Goal: Contribute content: Add original content to the website for others to see

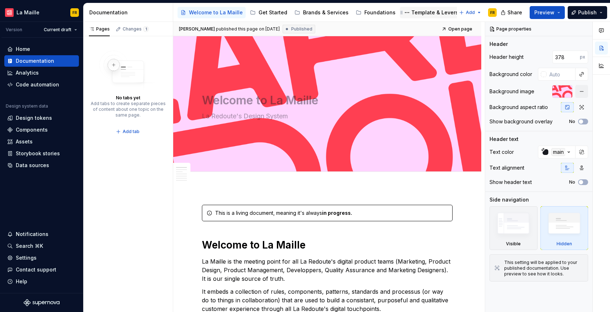
click at [429, 11] on div "Template & Levers" at bounding box center [434, 12] width 47 height 7
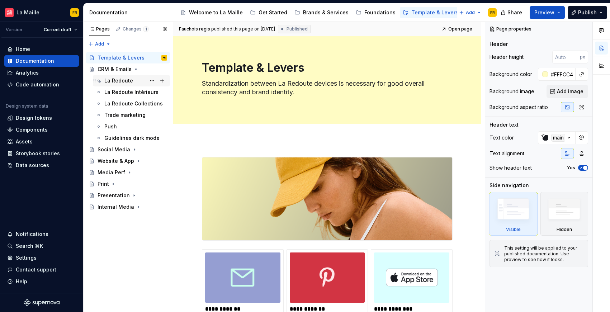
click at [125, 81] on div "La Redoute" at bounding box center [118, 80] width 29 height 7
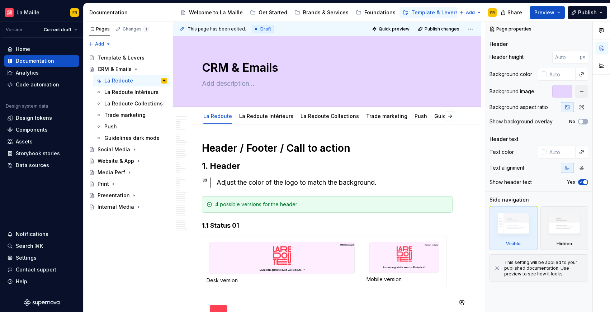
scroll to position [1, 0]
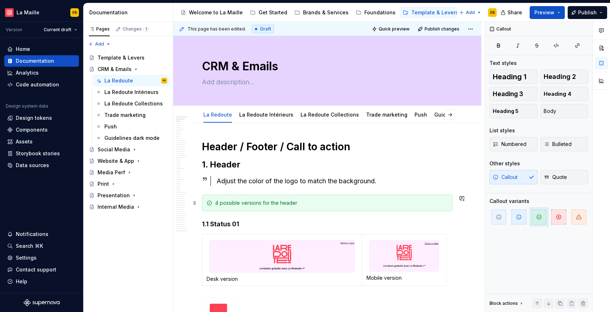
type textarea "*"
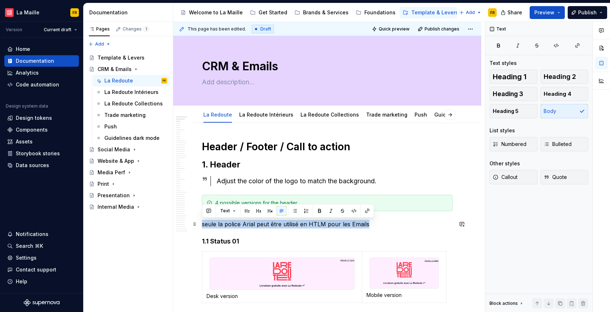
drag, startPoint x: 373, startPoint y: 226, endPoint x: 202, endPoint y: 227, distance: 171.8
click at [202, 227] on p "seule la police Arial peut être utilisé en HTLM pour les Emails" at bounding box center [327, 224] width 251 height 9
copy p "seule la police Arial peut être utilisé en HTLM pour les Emails"
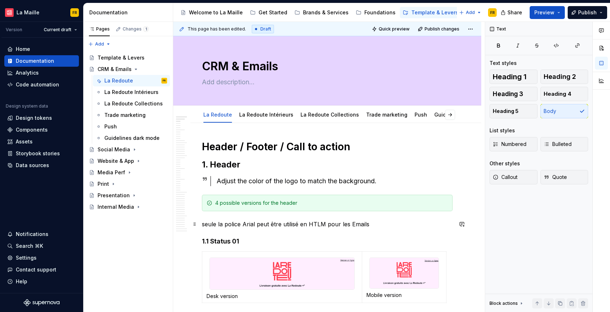
click at [221, 224] on p "seule la police Arial peut être utilisé en HTLM pour les Emails" at bounding box center [327, 224] width 251 height 9
click at [221, 223] on p "seule la police Arial peut être utilisé en HTLM pour les Emails" at bounding box center [327, 224] width 251 height 9
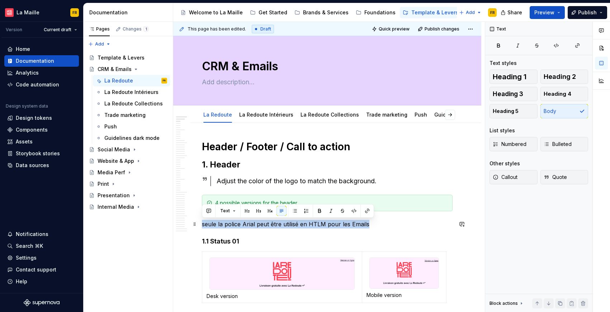
click at [221, 223] on p "seule la police Arial peut être utilisé en HTLM pour les Emails" at bounding box center [327, 224] width 251 height 9
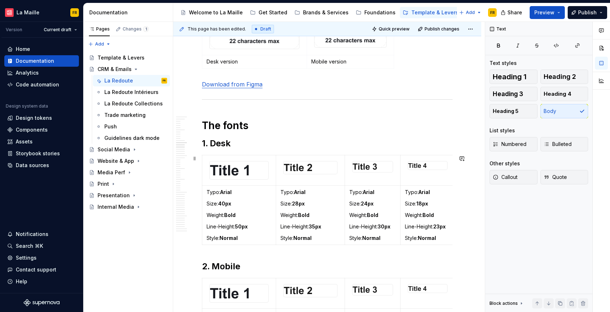
scroll to position [2301, 0]
click at [248, 125] on h1 "The fonts" at bounding box center [327, 124] width 251 height 13
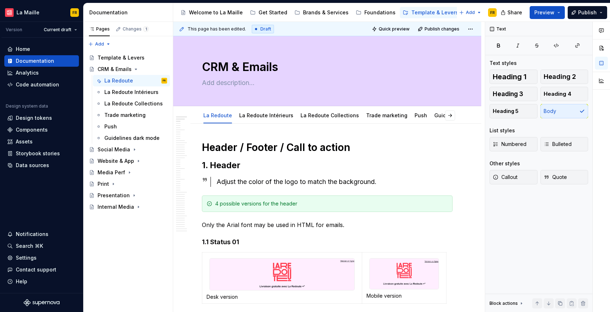
scroll to position [1, 0]
click at [193, 225] on span at bounding box center [195, 224] width 6 height 10
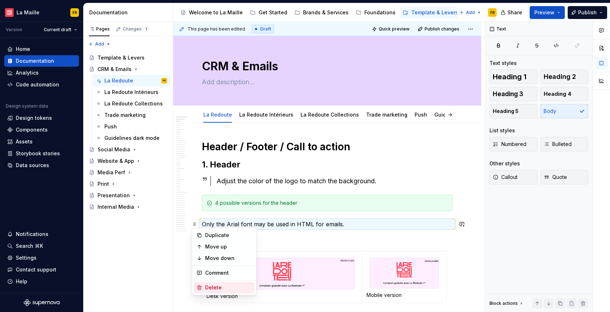
click at [213, 288] on div "Delete" at bounding box center [228, 287] width 47 height 7
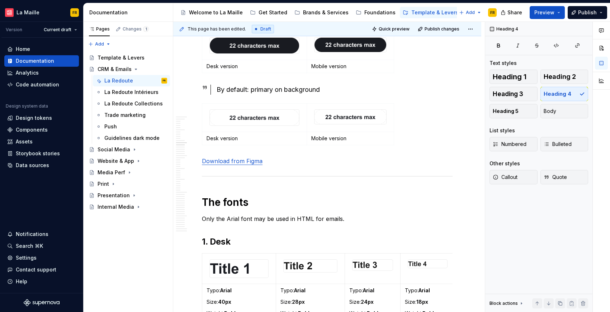
scroll to position [2246, 0]
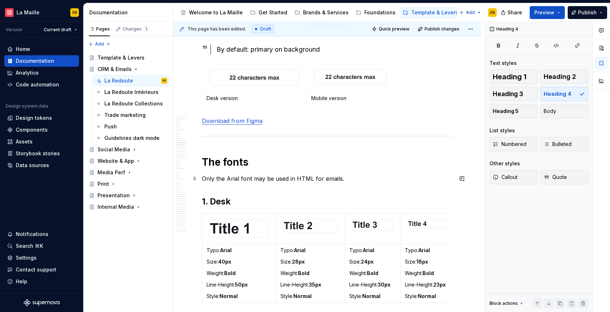
click at [248, 179] on p "Only the Arial font may be used in HTML for emails." at bounding box center [327, 178] width 251 height 9
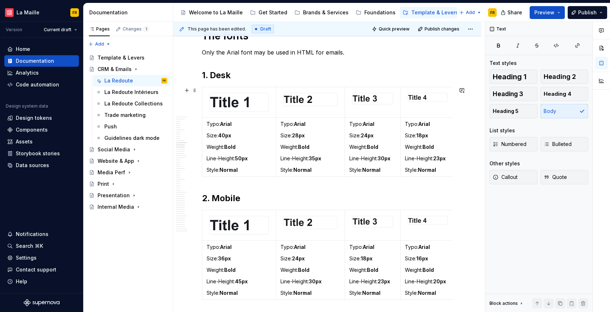
scroll to position [2363, 0]
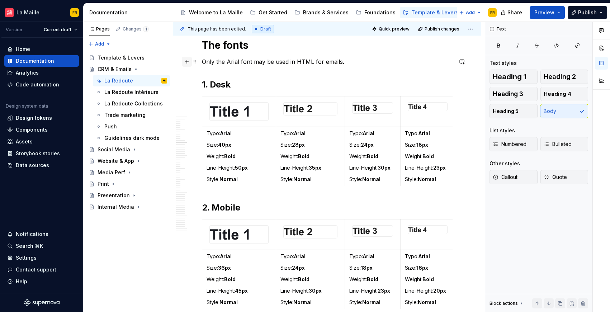
click at [185, 59] on button "button" at bounding box center [187, 62] width 10 height 10
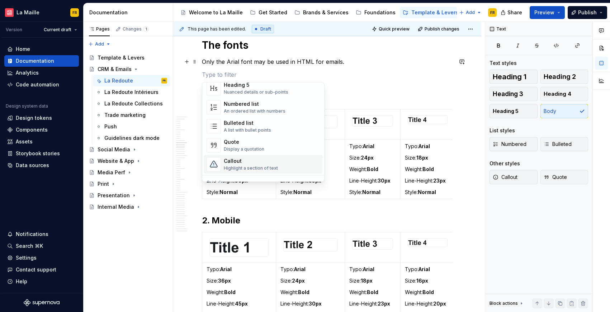
scroll to position [117, 0]
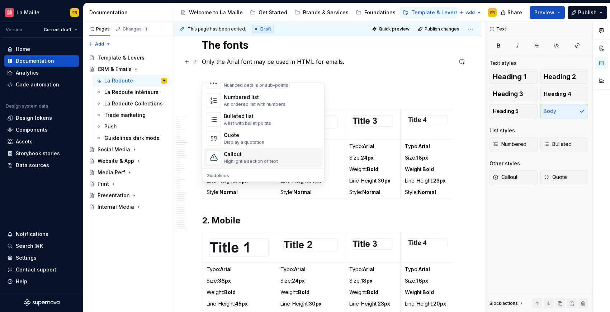
click at [258, 157] on div "Callout" at bounding box center [251, 154] width 54 height 7
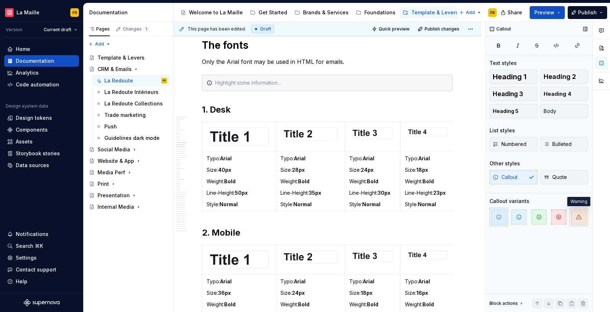
click at [576, 219] on icon "button" at bounding box center [579, 217] width 6 height 6
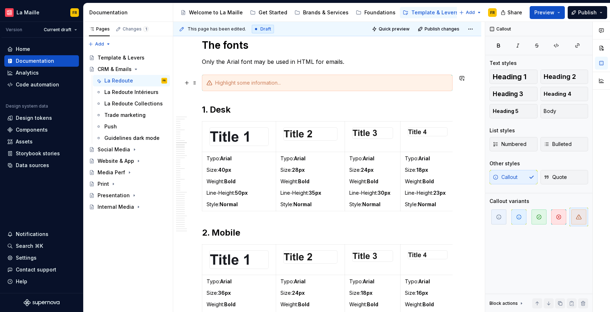
click at [227, 85] on div at bounding box center [331, 82] width 233 height 7
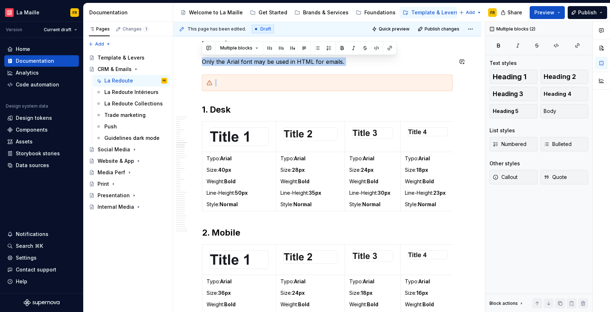
drag, startPoint x: 208, startPoint y: 61, endPoint x: 357, endPoint y: 66, distance: 149.6
click at [357, 66] on div "Header / Footer / Call to action 1. Header Adjust the color of the logo to matc…" at bounding box center [327, 88] width 251 height 4620
copy div "Only the Arial font may be used in HTML for emails."
click at [232, 81] on div at bounding box center [331, 82] width 233 height 7
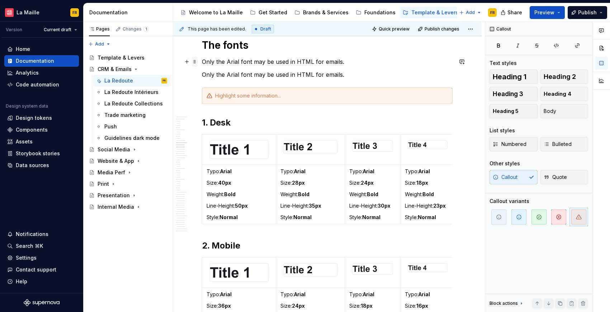
click at [196, 61] on span at bounding box center [195, 62] width 6 height 10
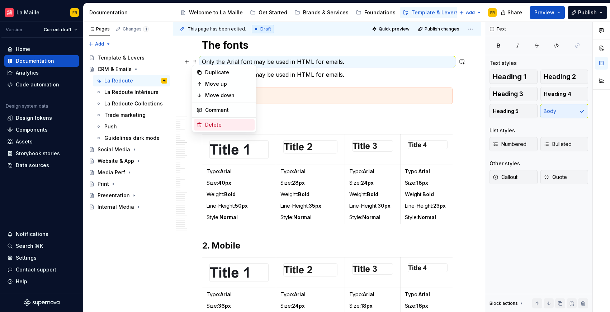
click at [213, 127] on div "Delete" at bounding box center [228, 124] width 47 height 7
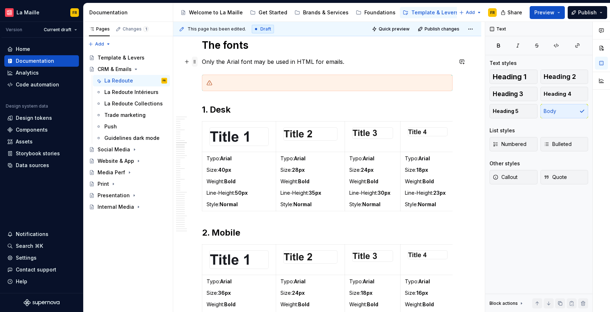
click at [195, 62] on span at bounding box center [195, 62] width 6 height 10
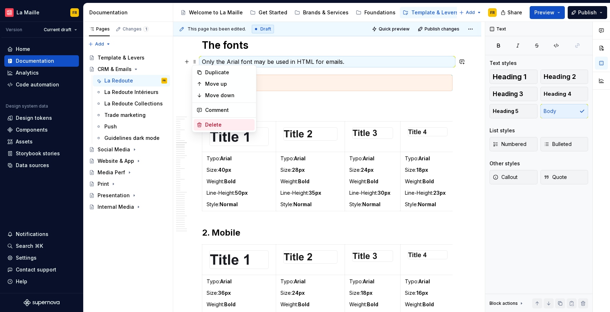
click at [215, 123] on div "Delete" at bounding box center [228, 124] width 47 height 7
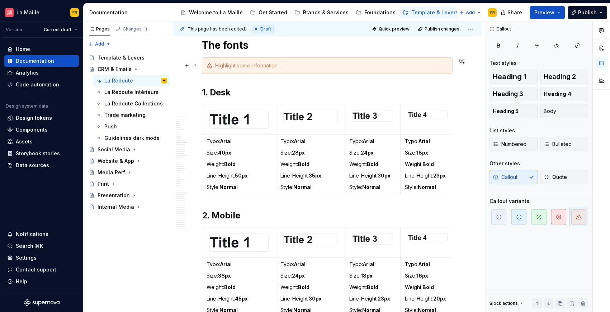
click at [233, 64] on div at bounding box center [331, 65] width 233 height 7
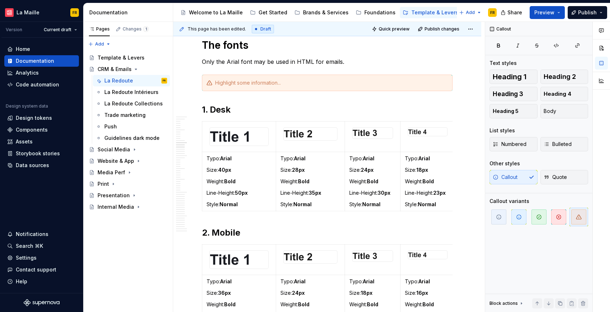
scroll to position [2346, 0]
click at [236, 82] on div at bounding box center [331, 82] width 233 height 7
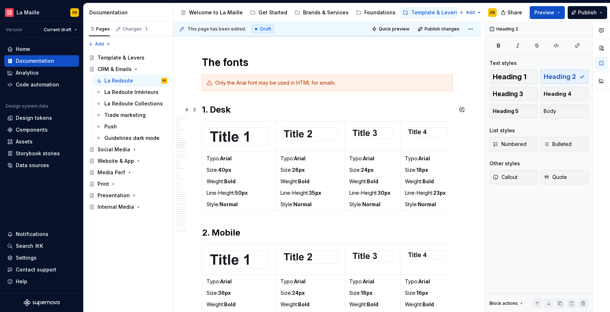
click at [250, 105] on h2 "1. Desk" at bounding box center [327, 109] width 251 height 11
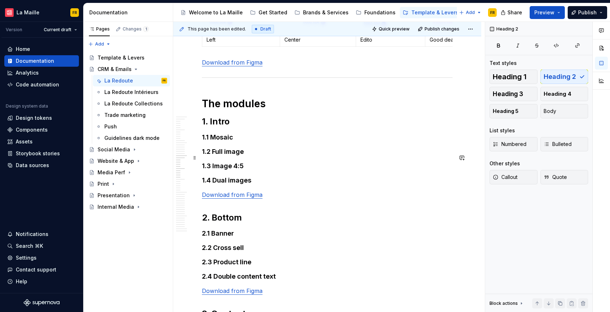
scroll to position [3555, 0]
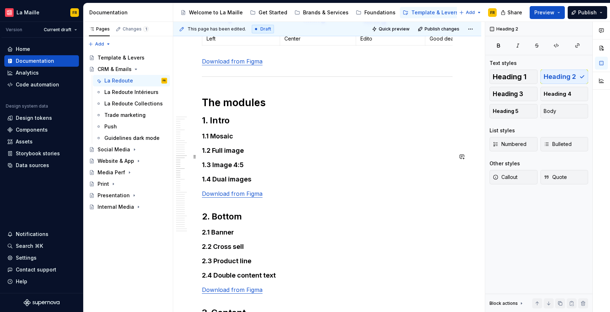
click at [256, 141] on h4 "1.1 Mosaic" at bounding box center [327, 136] width 251 height 9
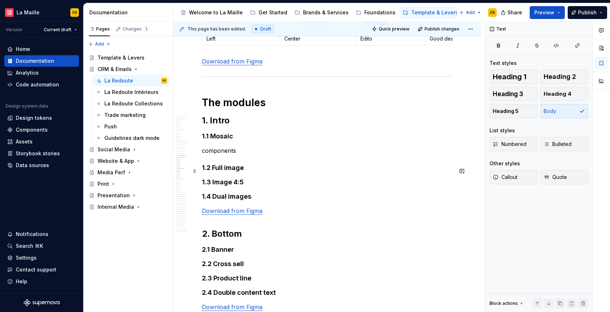
click at [218, 155] on p "components" at bounding box center [327, 150] width 251 height 9
click at [502, 112] on span "Heading 5" at bounding box center [506, 111] width 26 height 7
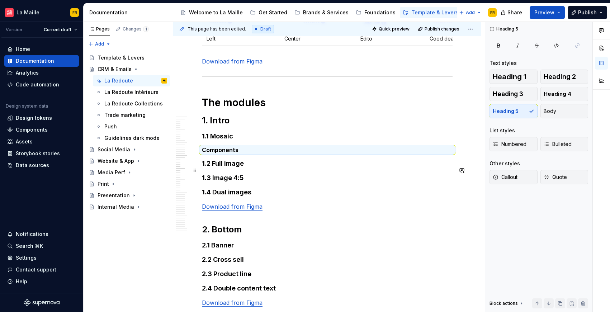
click at [251, 153] on h5 "Components" at bounding box center [327, 149] width 251 height 7
click at [246, 153] on h5 "Components" at bounding box center [327, 149] width 251 height 7
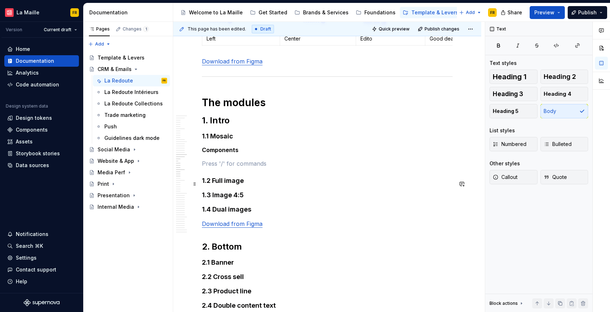
click at [226, 168] on p at bounding box center [327, 163] width 251 height 9
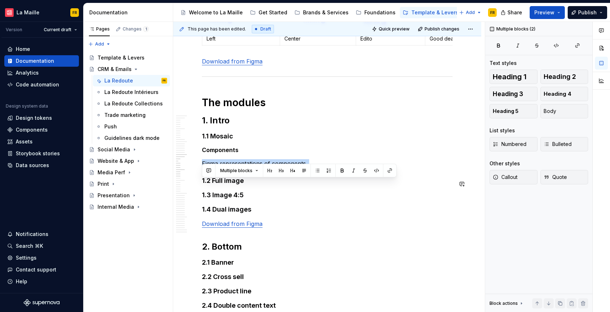
drag, startPoint x: 216, startPoint y: 183, endPoint x: 312, endPoint y: 189, distance: 96.6
click at [556, 180] on span "Quote" at bounding box center [555, 177] width 23 height 7
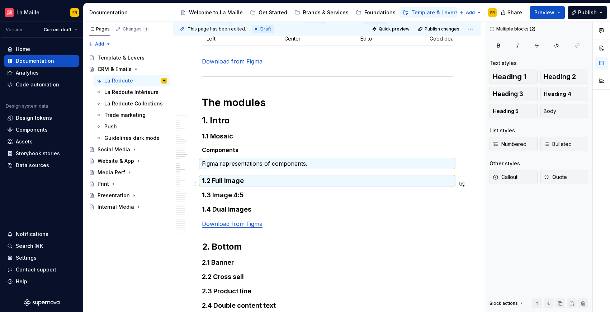
click at [255, 168] on p "Figma representations of components." at bounding box center [327, 163] width 251 height 9
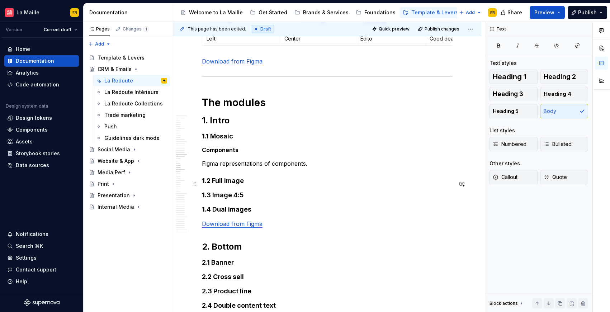
click at [251, 168] on p "Figma representations of components." at bounding box center [327, 163] width 251 height 9
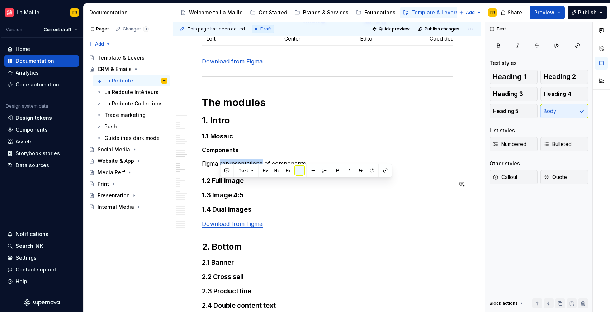
click at [251, 168] on p "Figma representations of components." at bounding box center [327, 163] width 251 height 9
click at [499, 178] on span "Callout" at bounding box center [505, 177] width 25 height 7
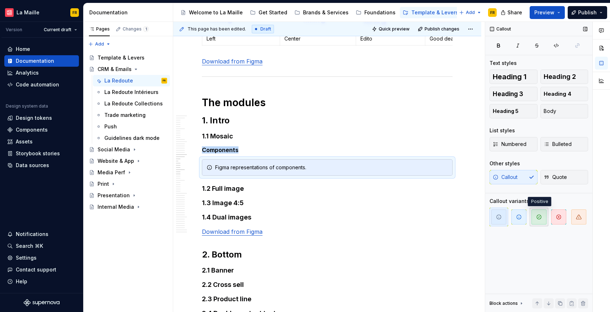
click at [538, 221] on span "button" at bounding box center [538, 216] width 15 height 15
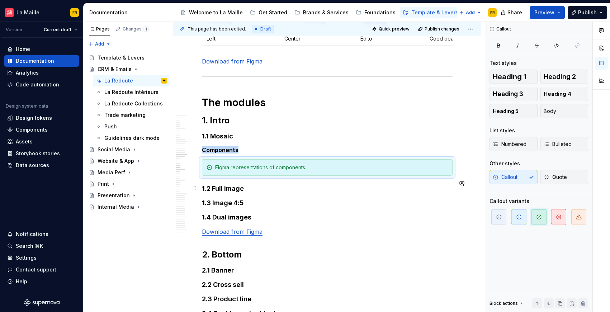
click at [289, 171] on div "Figma representations of components." at bounding box center [331, 167] width 233 height 7
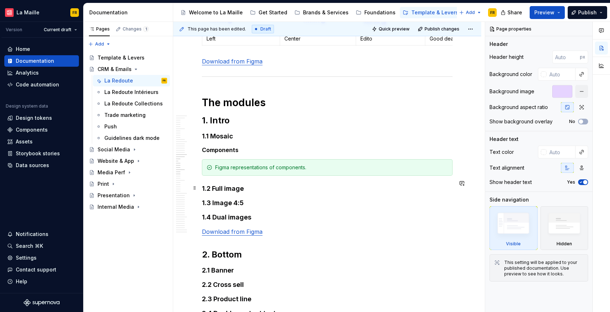
click at [331, 171] on div "Figma representations of components." at bounding box center [331, 167] width 233 height 7
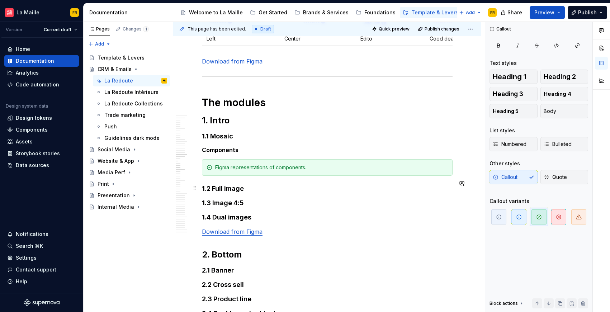
type textarea "*"
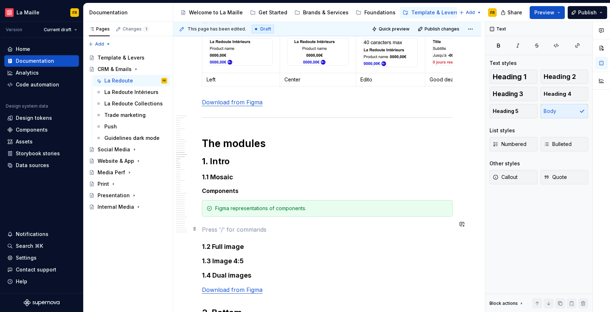
scroll to position [3514, 0]
click at [186, 251] on button "button" at bounding box center [187, 250] width 10 height 10
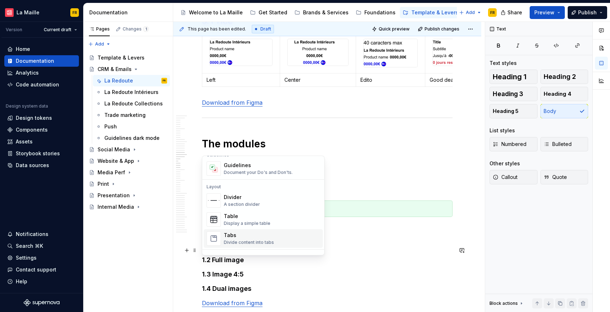
scroll to position [213, 0]
click at [259, 217] on div "Table" at bounding box center [247, 214] width 47 height 7
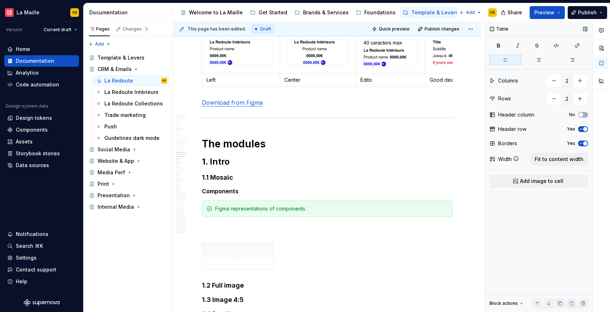
click at [581, 128] on icon "button" at bounding box center [581, 129] width 6 height 4
click at [578, 144] on icon "button" at bounding box center [581, 143] width 6 height 4
click at [551, 100] on button "button" at bounding box center [554, 98] width 13 height 13
type input "1"
click at [207, 253] on p at bounding box center [220, 249] width 27 height 7
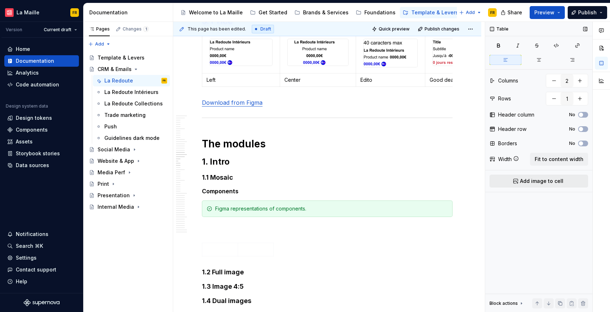
click at [526, 182] on span "Add image to cell" at bounding box center [541, 180] width 43 height 7
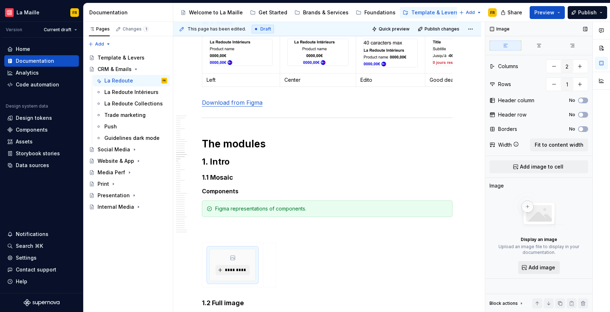
click at [537, 269] on span "Add image" at bounding box center [542, 267] width 27 height 7
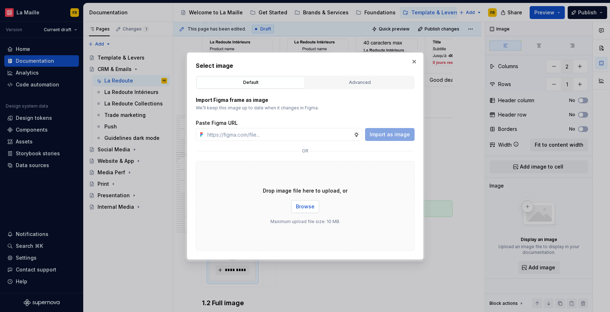
click at [314, 208] on button "Browse" at bounding box center [305, 206] width 28 height 13
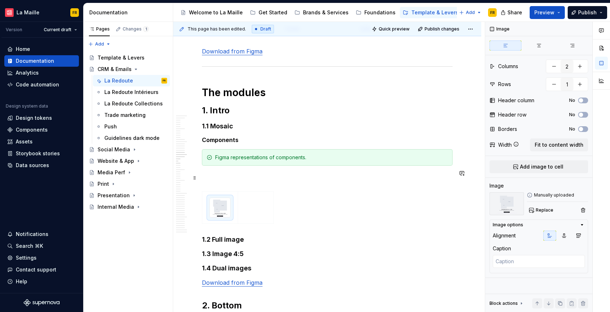
scroll to position [3604, 0]
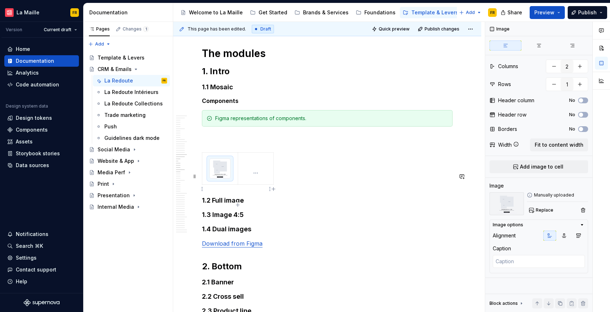
click at [255, 184] on td at bounding box center [255, 168] width 35 height 32
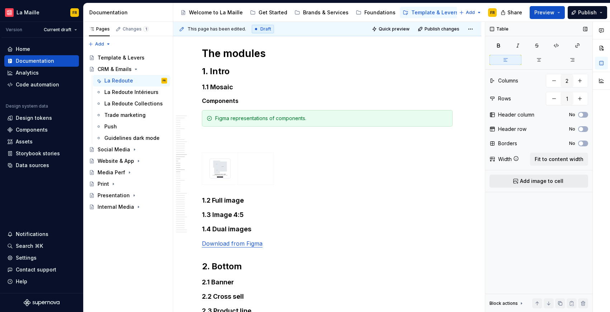
click at [541, 180] on span "Add image to cell" at bounding box center [541, 180] width 43 height 7
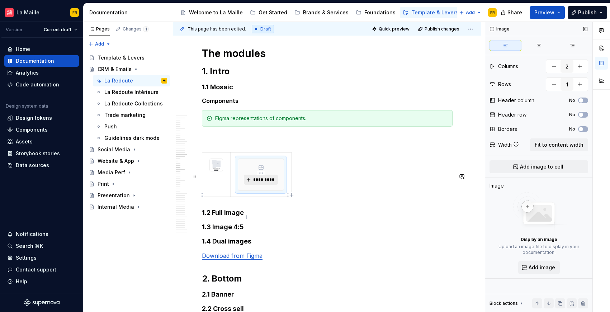
click at [254, 183] on span "*********" at bounding box center [264, 180] width 22 height 6
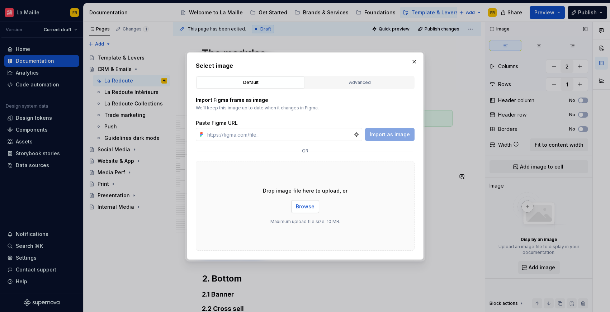
click at [307, 206] on span "Browse" at bounding box center [305, 206] width 19 height 7
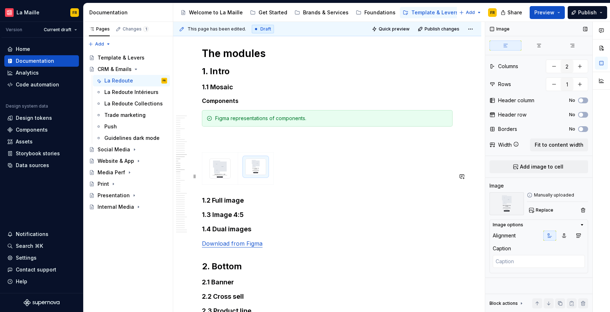
click at [284, 188] on div at bounding box center [327, 169] width 251 height 35
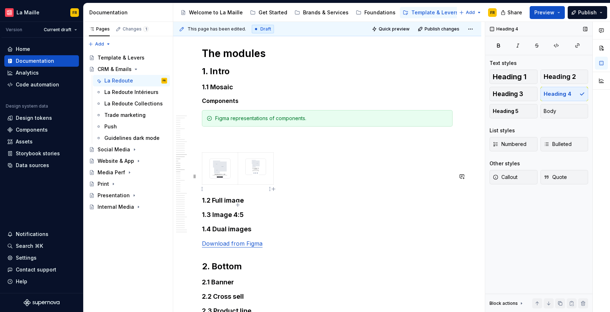
click at [272, 191] on icon "button" at bounding box center [274, 189] width 6 height 6
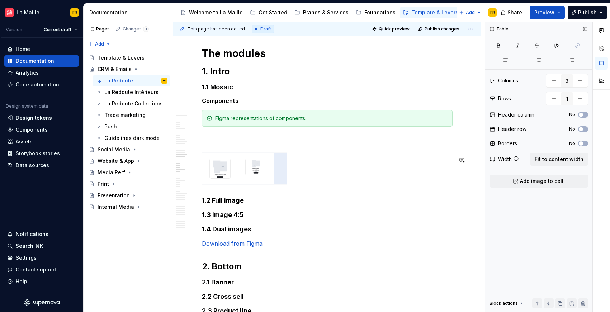
click at [222, 144] on p at bounding box center [327, 139] width 251 height 9
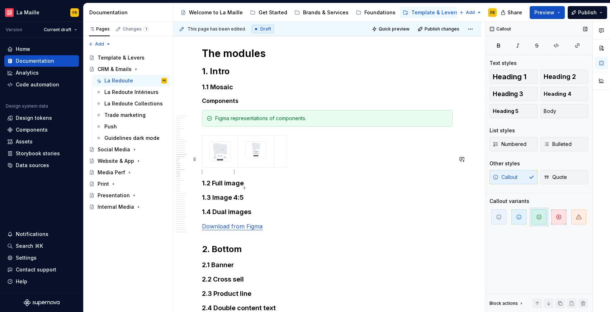
click at [231, 161] on div at bounding box center [219, 151] width 21 height 20
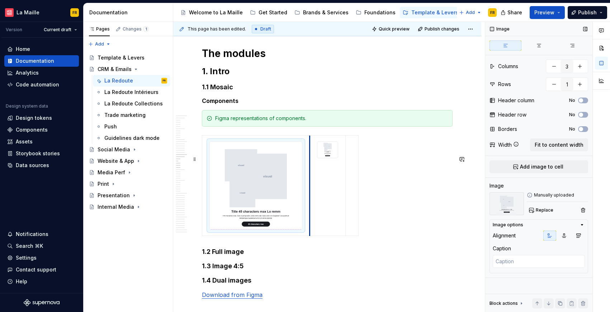
drag, startPoint x: 237, startPoint y: 179, endPoint x: 338, endPoint y: 199, distance: 102.5
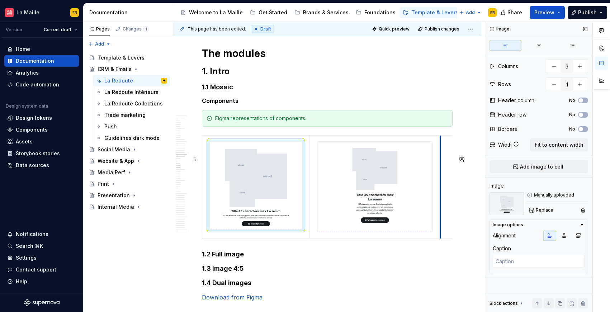
drag, startPoint x: 346, startPoint y: 199, endPoint x: 441, endPoint y: 220, distance: 97.3
click at [441, 220] on td at bounding box center [446, 186] width 13 height 103
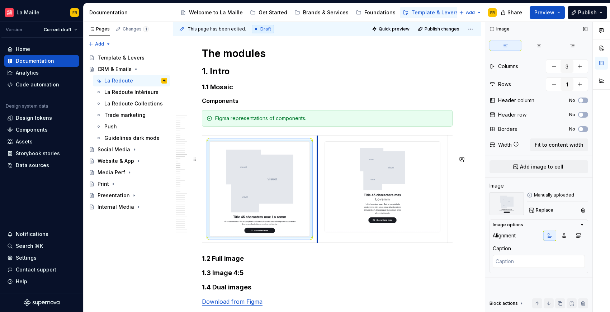
drag, startPoint x: 309, startPoint y: 202, endPoint x: 316, endPoint y: 203, distance: 7.6
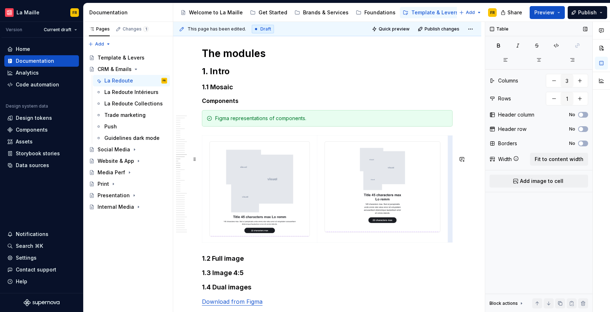
drag, startPoint x: 450, startPoint y: 231, endPoint x: 454, endPoint y: 234, distance: 5.7
click at [446, 231] on td at bounding box center [382, 189] width 131 height 108
click at [446, 232] on td at bounding box center [451, 189] width 13 height 108
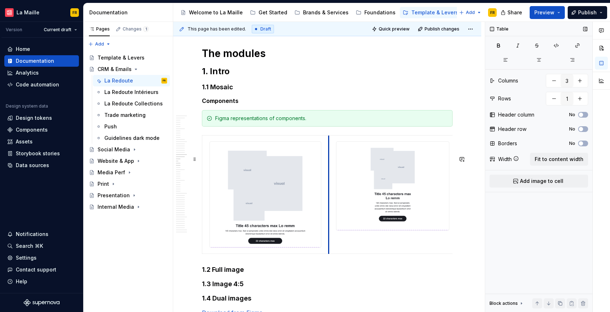
drag, startPoint x: 316, startPoint y: 213, endPoint x: 328, endPoint y: 215, distance: 12.7
click at [328, 215] on td at bounding box center [392, 194] width 128 height 118
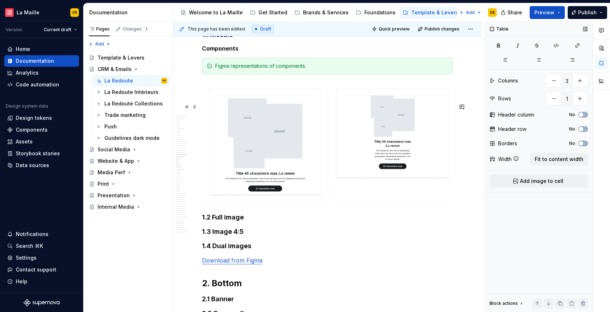
scroll to position [3657, 0]
click at [268, 200] on td at bounding box center [265, 141] width 127 height 118
click at [226, 106] on div at bounding box center [265, 141] width 112 height 106
click at [238, 204] on div at bounding box center [327, 143] width 251 height 122
click at [235, 194] on img at bounding box center [265, 142] width 111 height 106
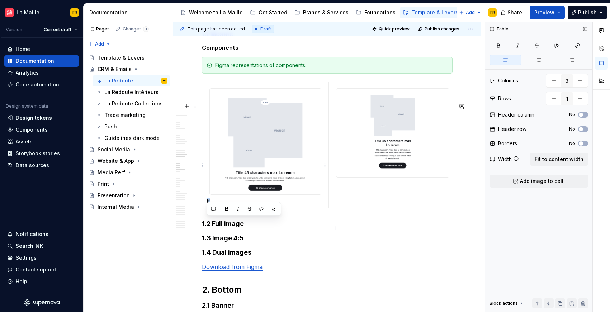
drag, startPoint x: 213, startPoint y: 224, endPoint x: 205, endPoint y: 221, distance: 8.4
click at [205, 208] on td "ff" at bounding box center [265, 144] width 127 height 125
click at [385, 208] on td at bounding box center [392, 144] width 128 height 125
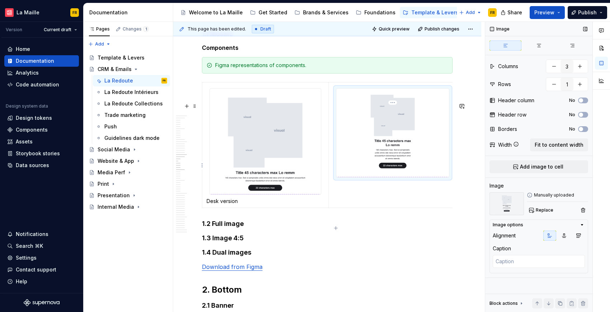
click at [384, 177] on img at bounding box center [392, 133] width 113 height 89
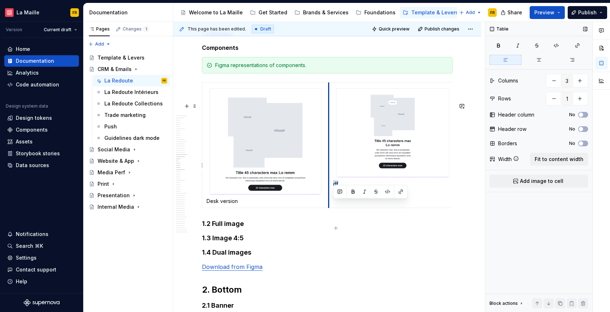
drag, startPoint x: 342, startPoint y: 205, endPoint x: 329, endPoint y: 205, distance: 12.9
click at [329, 205] on td "df" at bounding box center [392, 144] width 128 height 125
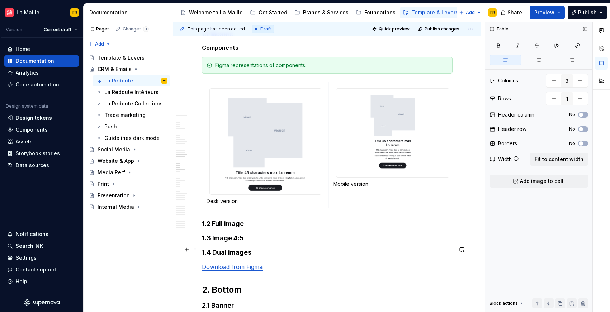
click at [354, 228] on h4 "1.2 Full image" at bounding box center [327, 223] width 251 height 9
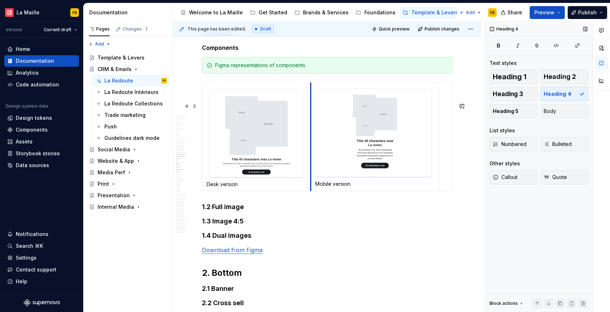
drag, startPoint x: 328, startPoint y: 139, endPoint x: 310, endPoint y: 139, distance: 17.9
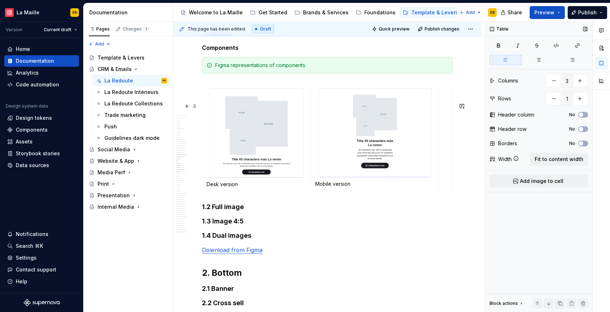
click at [379, 194] on div "Desk version Mobile version" at bounding box center [327, 138] width 251 height 112
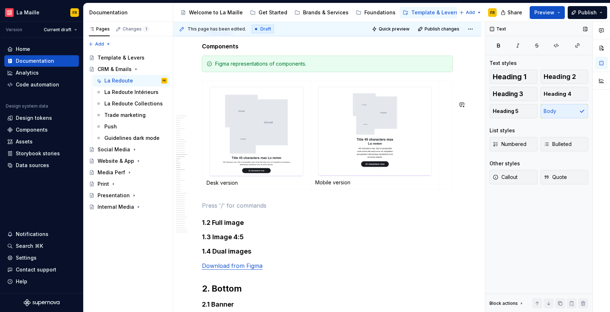
click at [234, 50] on h5 "Components" at bounding box center [327, 46] width 251 height 7
click at [214, 210] on p "Guidance" at bounding box center [327, 205] width 251 height 9
click at [513, 111] on span "Heading 5" at bounding box center [506, 111] width 26 height 7
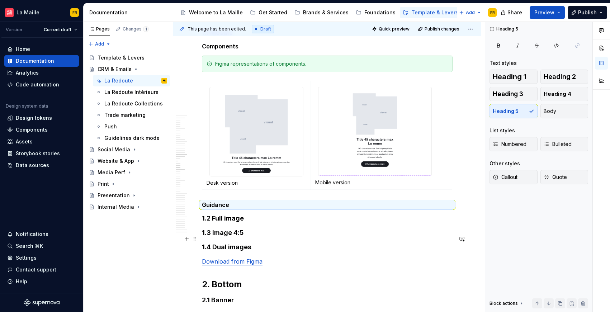
click at [274, 223] on h4 "1.2 Full image" at bounding box center [327, 218] width 251 height 9
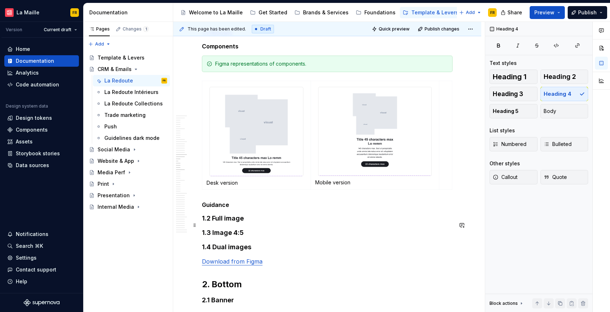
click at [261, 208] on h5 "Guidance" at bounding box center [327, 204] width 251 height 7
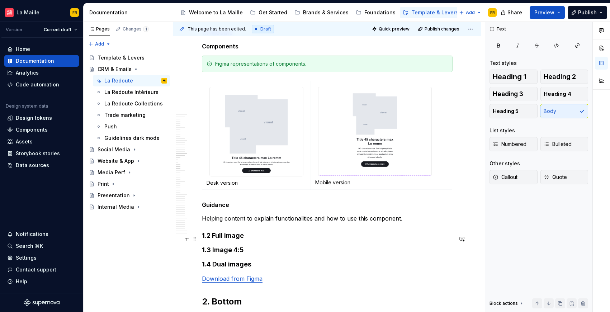
click at [241, 223] on p "Helping content to explain functionalities and how to use this component." at bounding box center [327, 218] width 251 height 9
click at [505, 174] on span "Callout" at bounding box center [505, 177] width 25 height 7
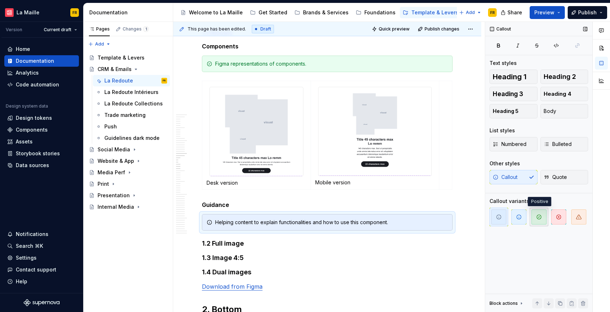
click at [542, 215] on span "button" at bounding box center [538, 216] width 15 height 15
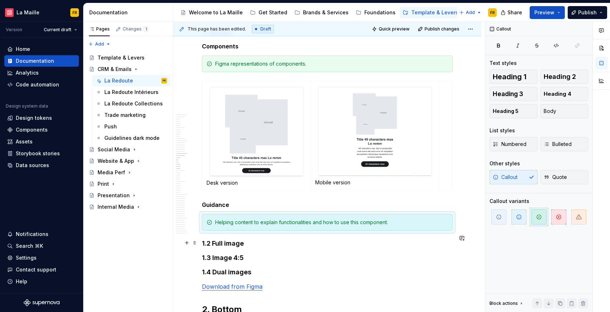
click at [256, 226] on div "Helping content to explain functionalities and how to use this component." at bounding box center [331, 222] width 233 height 7
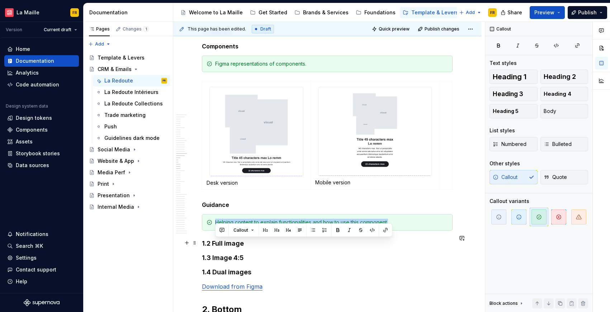
drag, startPoint x: 215, startPoint y: 243, endPoint x: 429, endPoint y: 242, distance: 214.1
click at [429, 226] on div "Helping content to explain functionalities and how to use this component." at bounding box center [331, 222] width 233 height 7
copy div "Helping content to explain functionalities and how to use this component."
click at [395, 226] on div "Helping content to explain functionalities and how to use this component." at bounding box center [331, 222] width 233 height 7
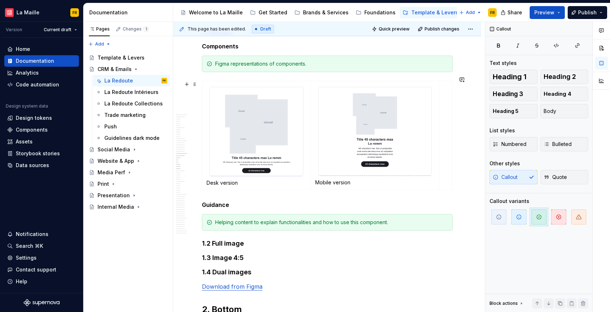
click at [241, 67] on div "Figma representations of components." at bounding box center [331, 63] width 233 height 7
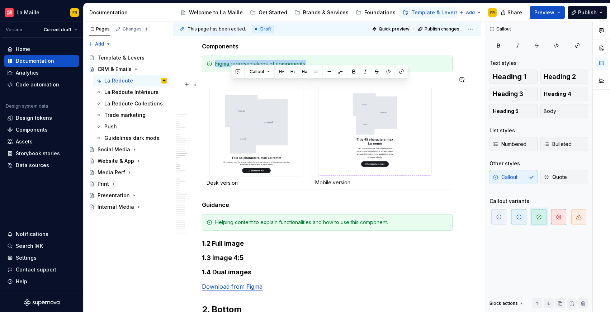
click at [241, 67] on div "Figma representations of components." at bounding box center [331, 63] width 233 height 7
copy div "Figma representations of components."
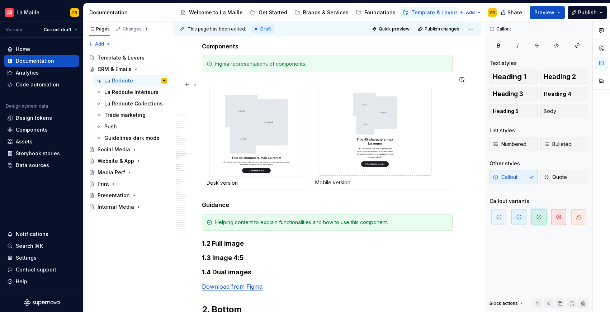
click at [212, 66] on icon at bounding box center [209, 64] width 4 height 4
click at [557, 178] on span "Quote" at bounding box center [555, 177] width 23 height 7
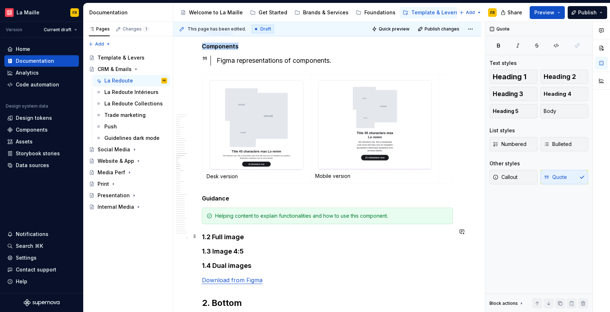
click at [314, 219] on div "Helping content to explain functionalities and how to use this component." at bounding box center [331, 215] width 233 height 7
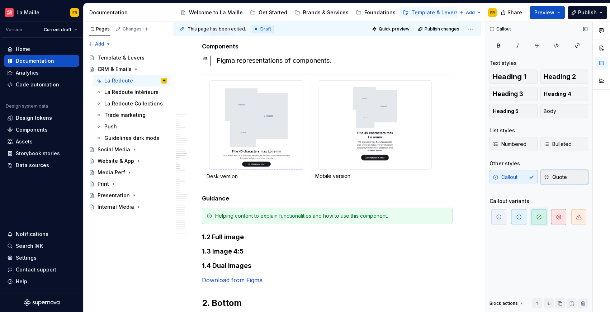
click at [551, 177] on span "Quote" at bounding box center [555, 177] width 23 height 7
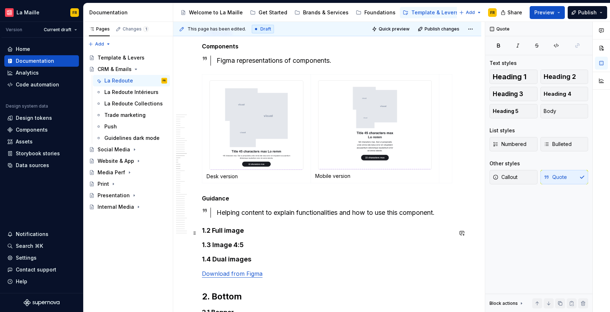
click at [445, 218] on div "Helping content to explain functionalities and how to use this component." at bounding box center [335, 213] width 236 height 10
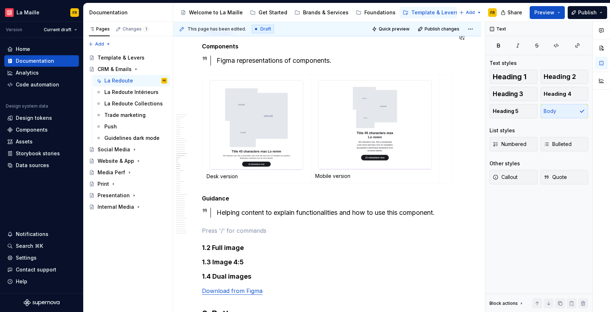
type textarea "*"
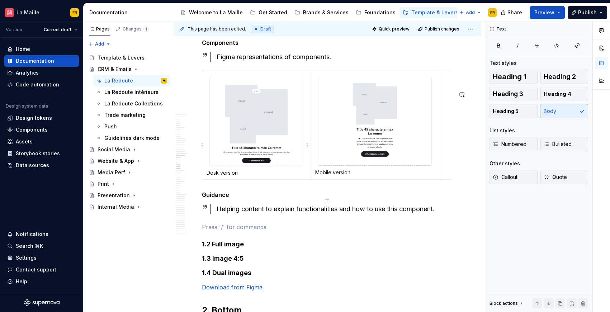
scroll to position [3663, 0]
click at [257, 231] on p at bounding box center [327, 226] width 251 height 9
click at [184, 248] on button "button" at bounding box center [187, 247] width 10 height 10
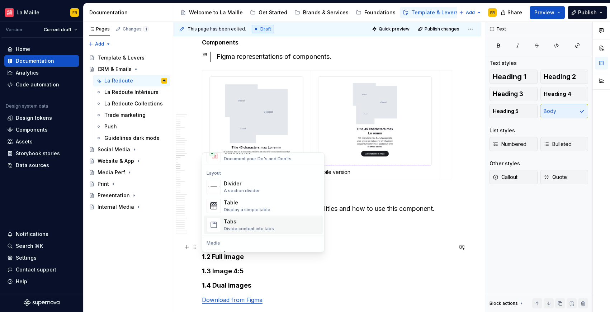
scroll to position [223, 0]
click at [243, 205] on div "Table" at bounding box center [247, 201] width 47 height 7
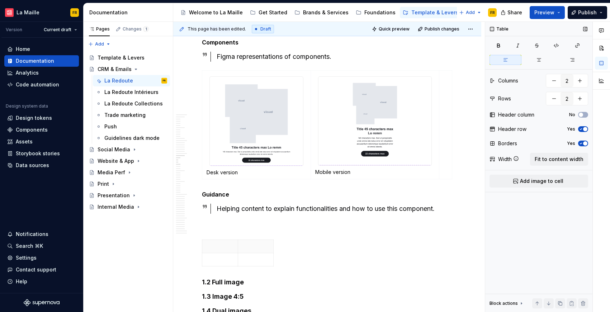
click at [581, 127] on icon "button" at bounding box center [581, 129] width 6 height 4
click at [581, 139] on div "Borders Yes" at bounding box center [538, 143] width 99 height 10
click at [578, 142] on icon "button" at bounding box center [581, 143] width 6 height 4
click at [549, 99] on button "button" at bounding box center [554, 98] width 13 height 13
type input "1"
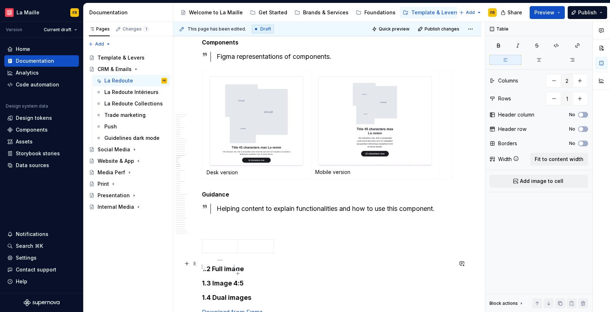
click at [209, 250] on p at bounding box center [220, 246] width 27 height 7
click at [534, 179] on span "Add image to cell" at bounding box center [541, 180] width 43 height 7
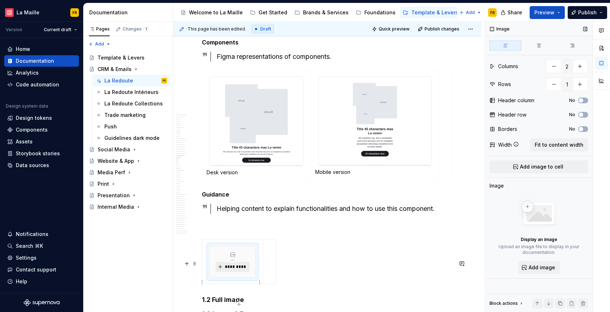
click at [235, 270] on span "*********" at bounding box center [235, 267] width 22 height 6
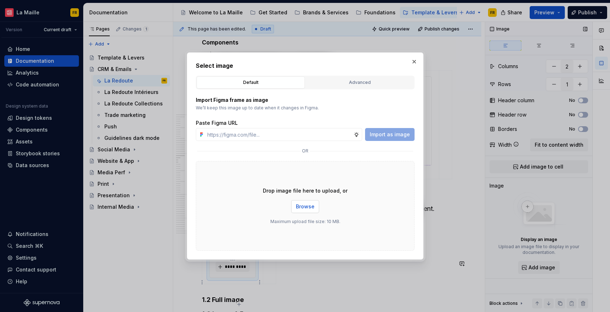
click at [296, 207] on span "Browse" at bounding box center [305, 206] width 19 height 7
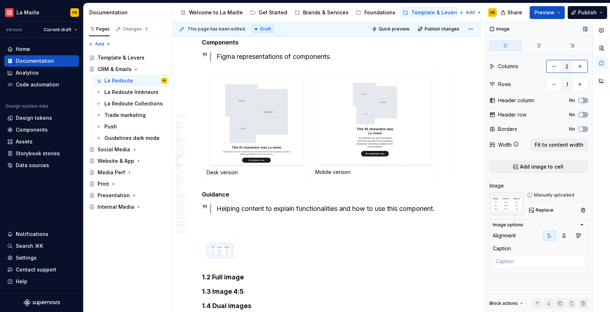
click at [555, 67] on button "button" at bounding box center [554, 66] width 13 height 13
type textarea "*"
type input "1"
click at [236, 268] on icon "button" at bounding box center [238, 271] width 6 height 6
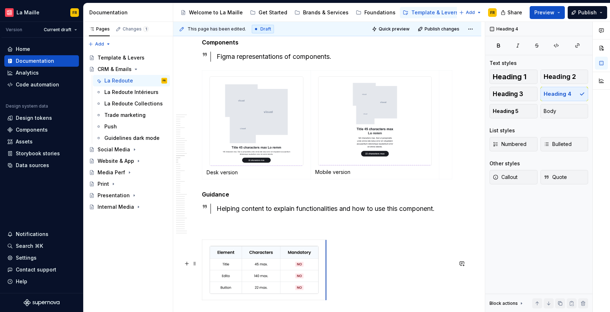
drag, startPoint x: 237, startPoint y: 277, endPoint x: 325, endPoint y: 288, distance: 89.3
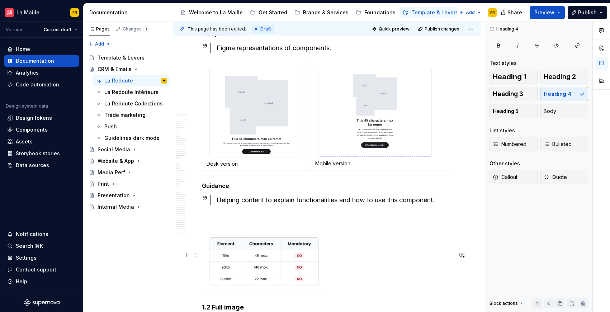
scroll to position [3772, 0]
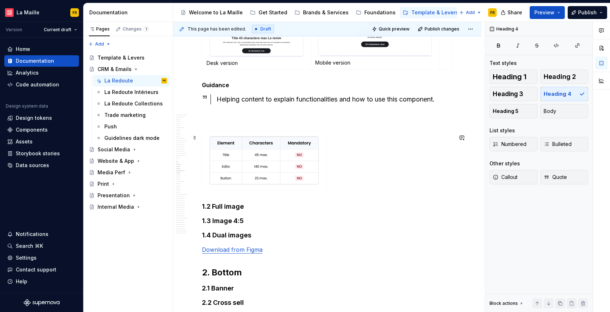
click at [253, 122] on p at bounding box center [327, 117] width 251 height 9
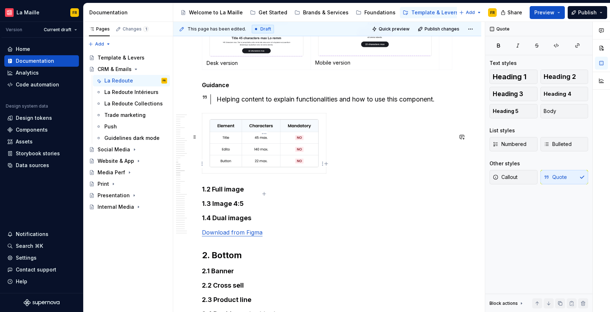
click at [293, 167] on img at bounding box center [264, 143] width 109 height 48
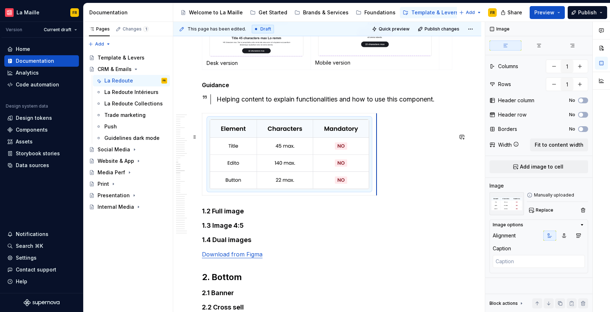
drag, startPoint x: 325, startPoint y: 177, endPoint x: 376, endPoint y: 207, distance: 58.7
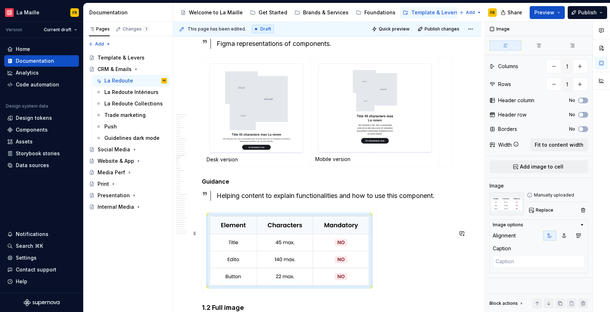
scroll to position [3662, 0]
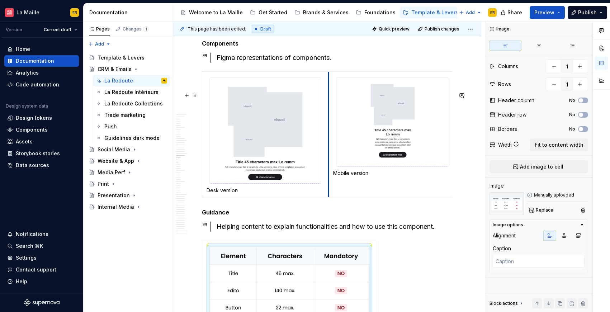
drag, startPoint x: 311, startPoint y: 144, endPoint x: 329, endPoint y: 152, distance: 19.4
click at [329, 152] on td "Mobile version" at bounding box center [392, 133] width 128 height 125
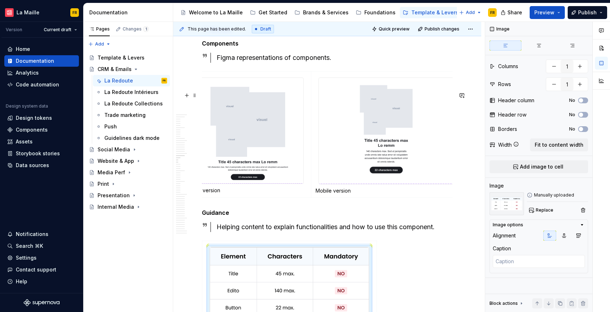
drag, startPoint x: 440, startPoint y: 180, endPoint x: 462, endPoint y: 193, distance: 25.5
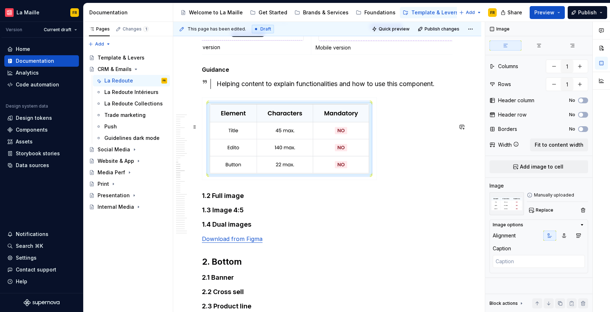
scroll to position [3825, 0]
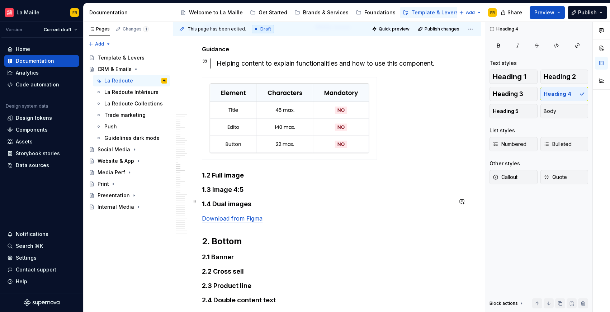
click at [202, 180] on h4 "1.2 Full image" at bounding box center [327, 175] width 251 height 9
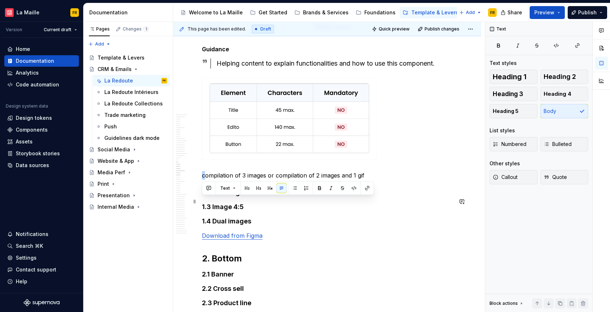
click at [202, 180] on p "compilation of 3 images or compilation of 2 images and 1 gif" at bounding box center [327, 175] width 251 height 9
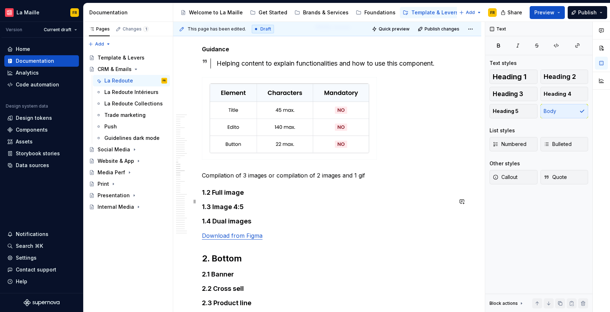
click at [259, 180] on p "Compilation of 3 images or compilation of 2 images and 1 gif" at bounding box center [327, 175] width 251 height 9
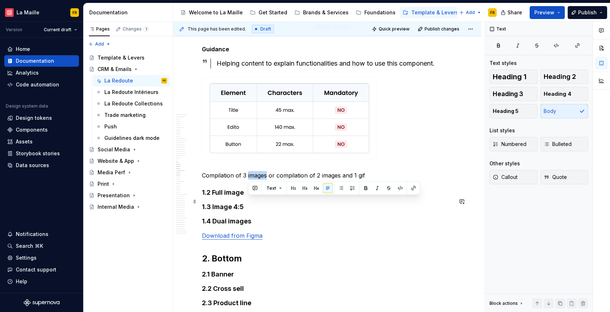
click at [259, 180] on p "Compilation of 3 images or compilation of 2 images and 1 gif" at bounding box center [327, 175] width 251 height 9
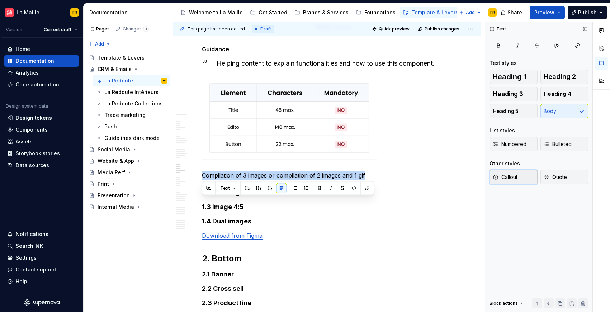
click at [506, 178] on span "Callout" at bounding box center [505, 177] width 25 height 7
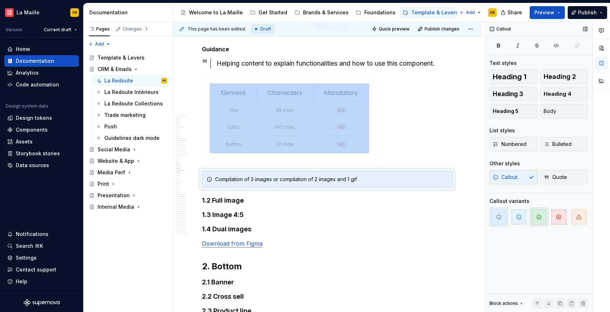
drag, startPoint x: 541, startPoint y: 213, endPoint x: 536, endPoint y: 212, distance: 5.1
click at [541, 213] on span "button" at bounding box center [538, 216] width 15 height 15
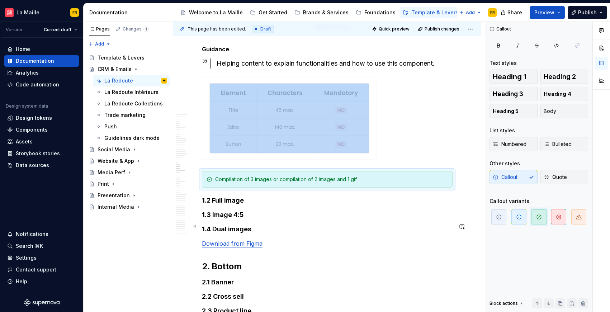
click at [202, 205] on h4 "1.2 Full image" at bounding box center [327, 200] width 251 height 9
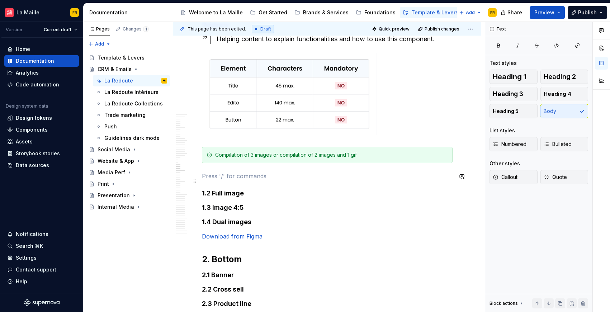
scroll to position [3865, 0]
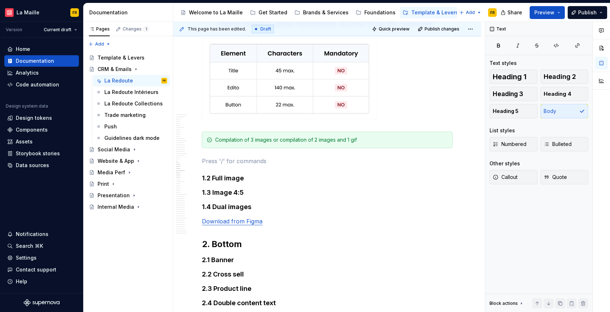
type textarea "*"
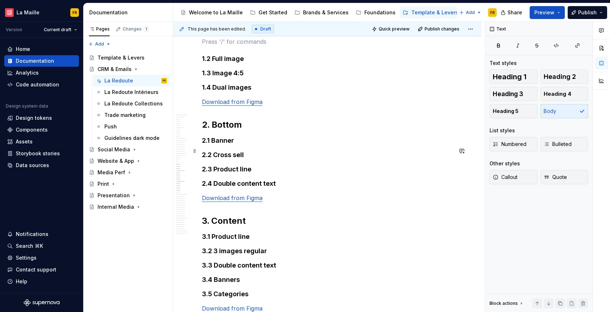
scroll to position [3983, 0]
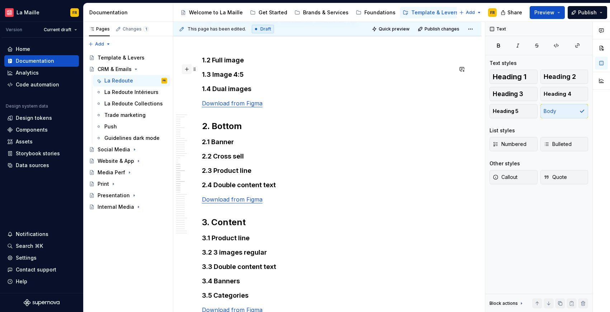
click at [184, 70] on button "button" at bounding box center [187, 69] width 10 height 10
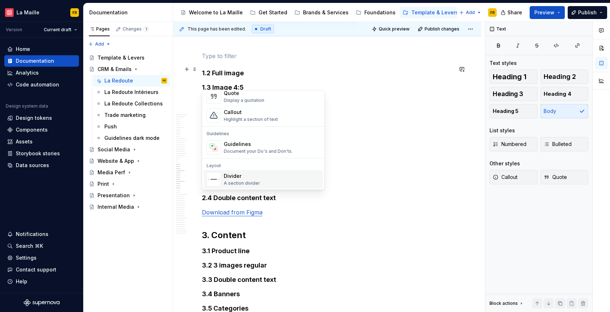
scroll to position [231, 0]
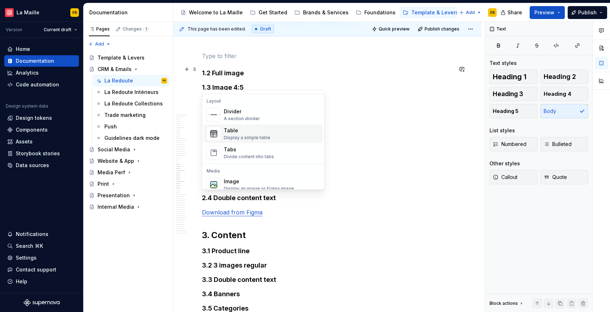
click at [257, 133] on div "Table" at bounding box center [247, 130] width 47 height 7
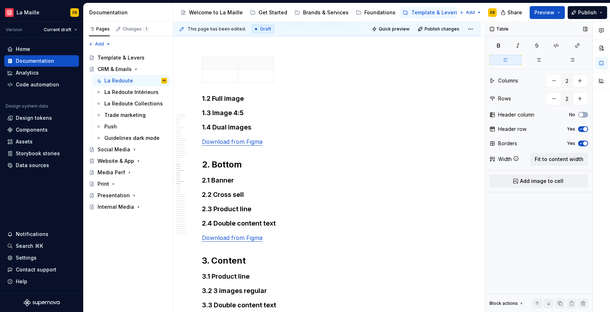
click at [579, 129] on icon "button" at bounding box center [581, 129] width 6 height 4
click at [581, 142] on icon "button" at bounding box center [581, 143] width 6 height 4
drag, startPoint x: 553, startPoint y: 101, endPoint x: 548, endPoint y: 101, distance: 5.1
click at [552, 101] on button "button" at bounding box center [554, 98] width 13 height 13
type input "1"
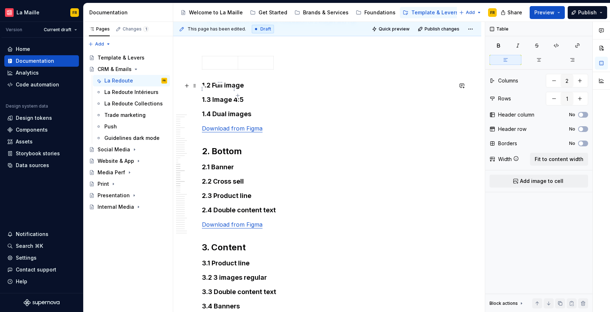
click at [215, 66] on p at bounding box center [220, 62] width 27 height 7
click at [530, 179] on span "Add image to cell" at bounding box center [541, 180] width 43 height 7
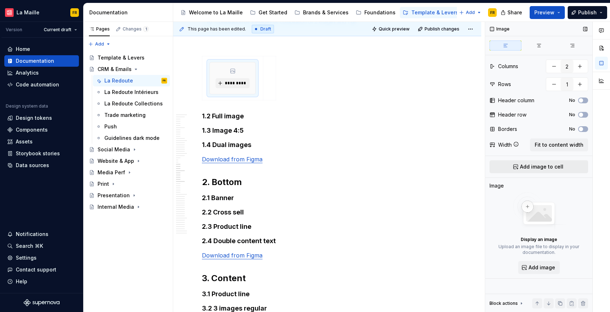
click at [529, 166] on span "Add image to cell" at bounding box center [541, 166] width 43 height 7
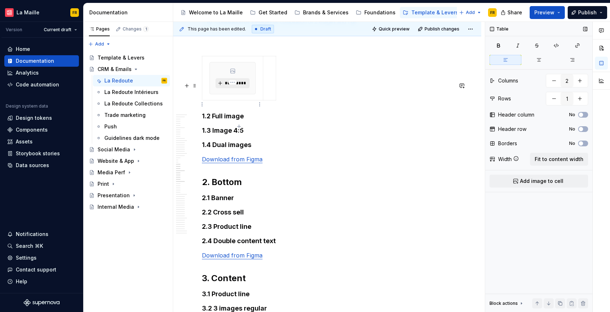
click at [243, 86] on span "*********" at bounding box center [235, 83] width 22 height 6
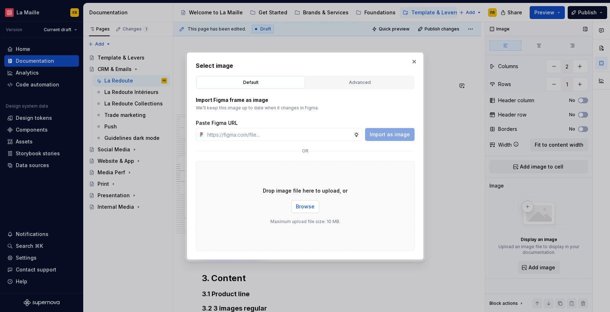
click at [312, 204] on span "Browse" at bounding box center [305, 206] width 19 height 7
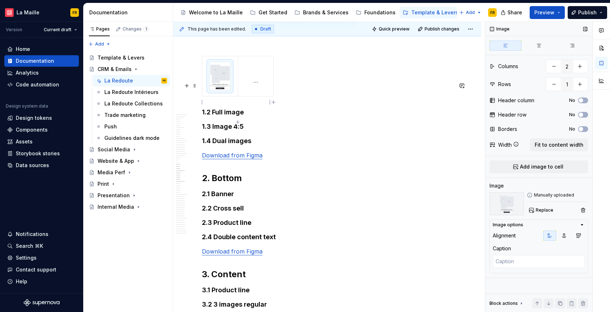
click at [258, 96] on td at bounding box center [255, 76] width 35 height 40
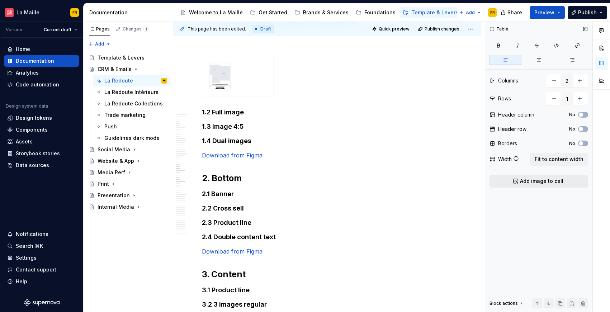
click at [534, 179] on span "Add image to cell" at bounding box center [541, 180] width 43 height 7
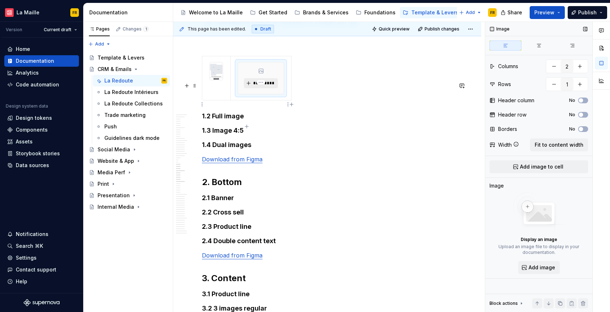
click at [266, 88] on button "*********" at bounding box center [261, 83] width 34 height 10
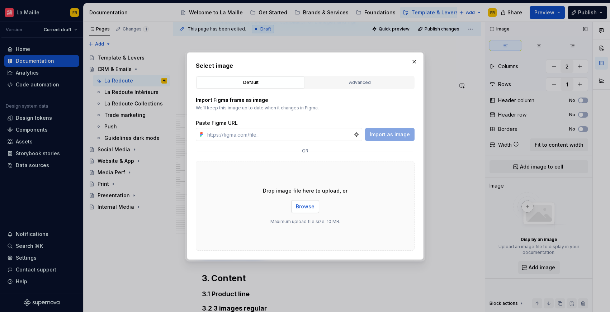
click at [309, 205] on span "Browse" at bounding box center [305, 206] width 19 height 7
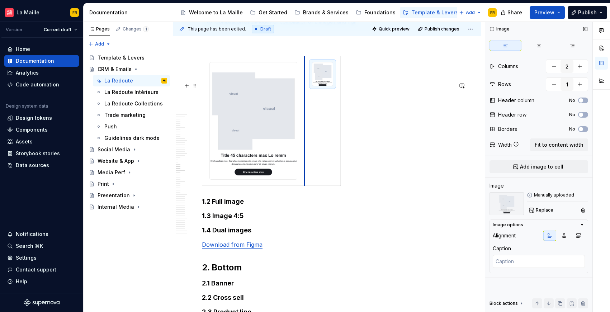
drag, startPoint x: 238, startPoint y: 107, endPoint x: 305, endPoint y: 121, distance: 68.6
click at [305, 121] on td at bounding box center [323, 120] width 36 height 129
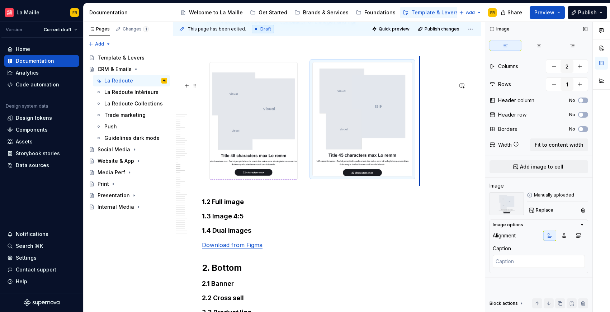
drag, startPoint x: 340, startPoint y: 128, endPoint x: 419, endPoint y: 158, distance: 84.8
drag, startPoint x: 304, startPoint y: 157, endPoint x: 280, endPoint y: 143, distance: 27.3
click at [304, 157] on td at bounding box center [253, 120] width 103 height 129
click at [224, 47] on p at bounding box center [327, 43] width 251 height 9
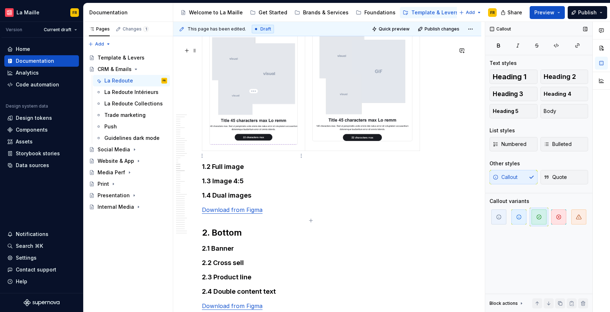
scroll to position [4024, 0]
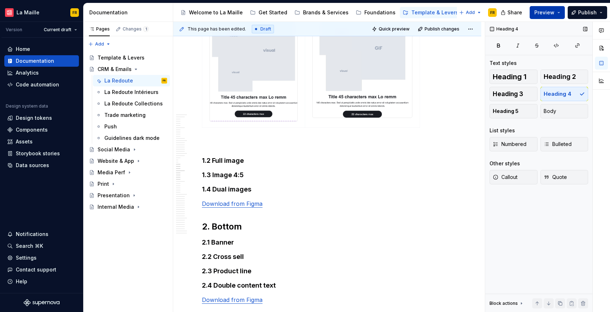
click at [553, 11] on span "Preview" at bounding box center [544, 12] width 20 height 7
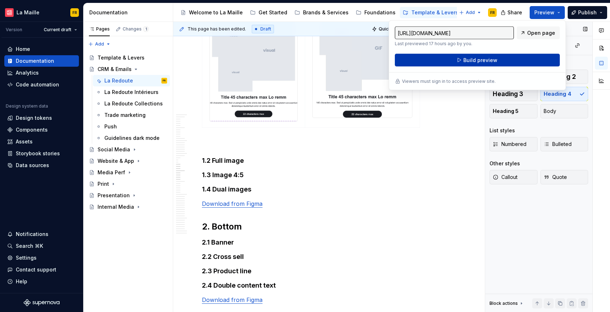
click at [506, 62] on button "Build preview" at bounding box center [477, 60] width 165 height 13
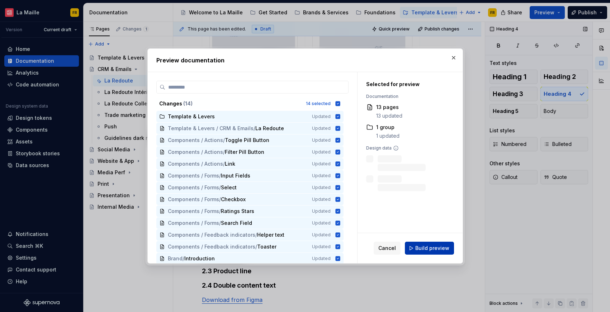
click at [440, 245] on span "Build preview" at bounding box center [432, 248] width 34 height 7
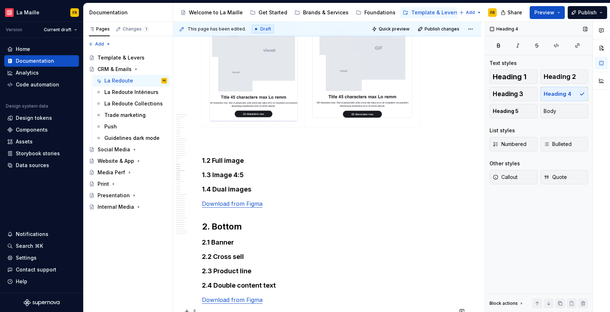
type textarea "*"
